Goal: Information Seeking & Learning: Learn about a topic

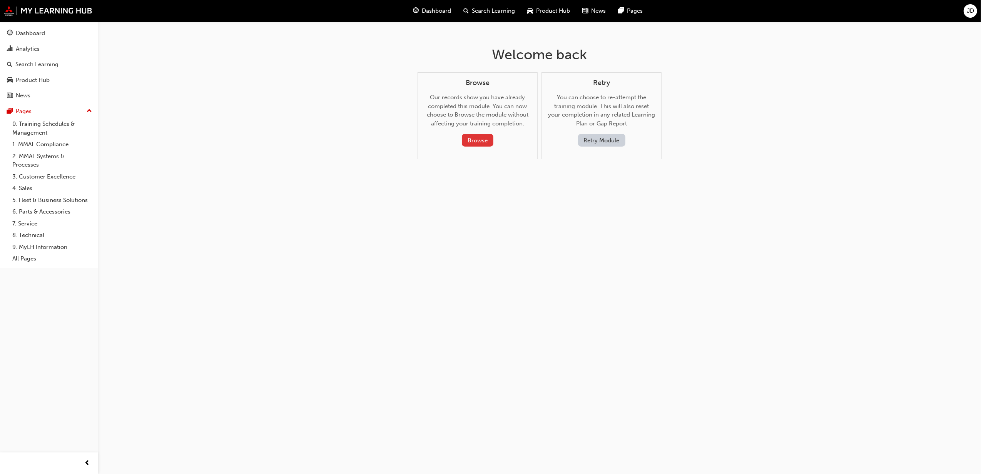
click at [475, 137] on button "Browse" at bounding box center [478, 140] width 32 height 13
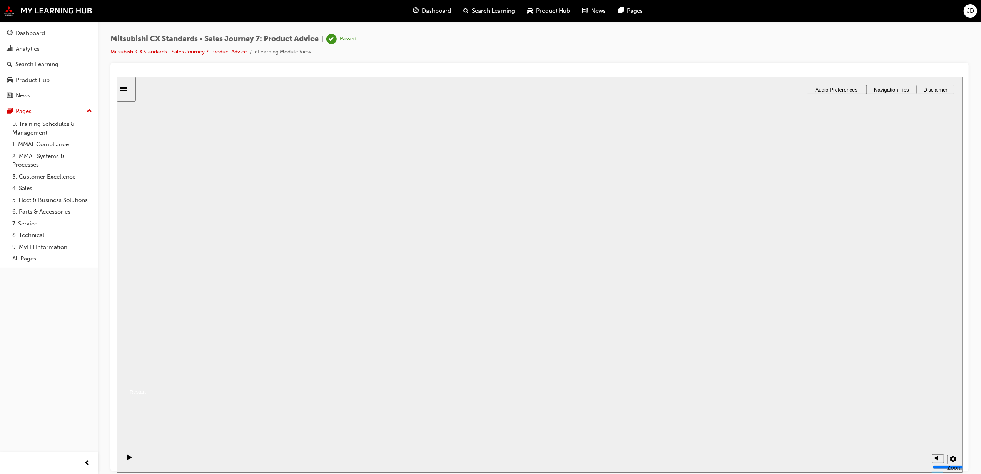
click at [146, 378] on button "Resume" at bounding box center [130, 382] width 29 height 9
